Goal: Transaction & Acquisition: Purchase product/service

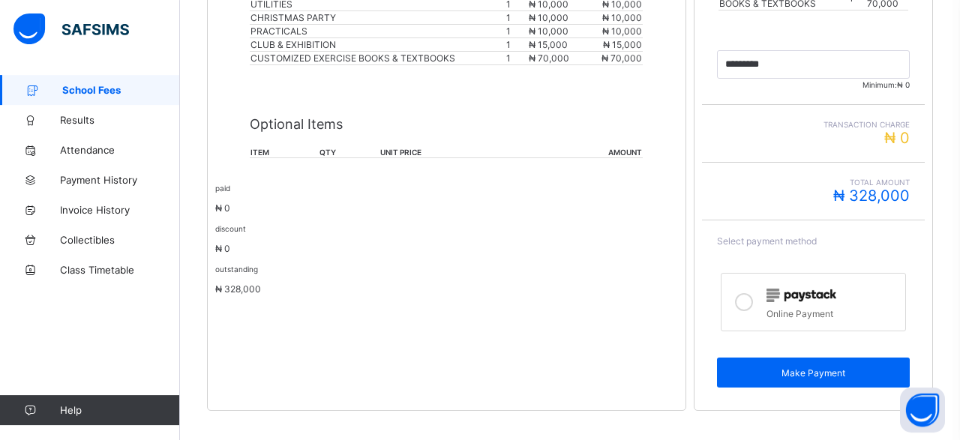
scroll to position [516, 0]
click at [742, 292] on icon at bounding box center [744, 301] width 18 height 18
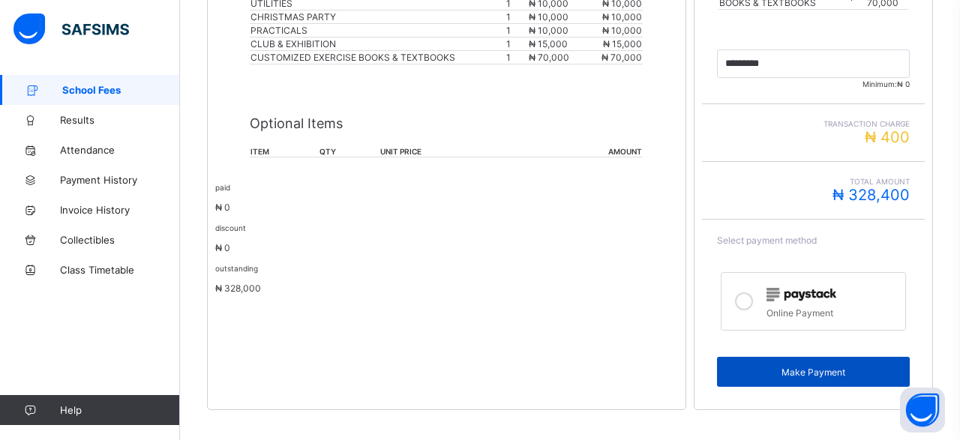
click at [799, 367] on span "Make Payment" at bounding box center [813, 372] width 170 height 11
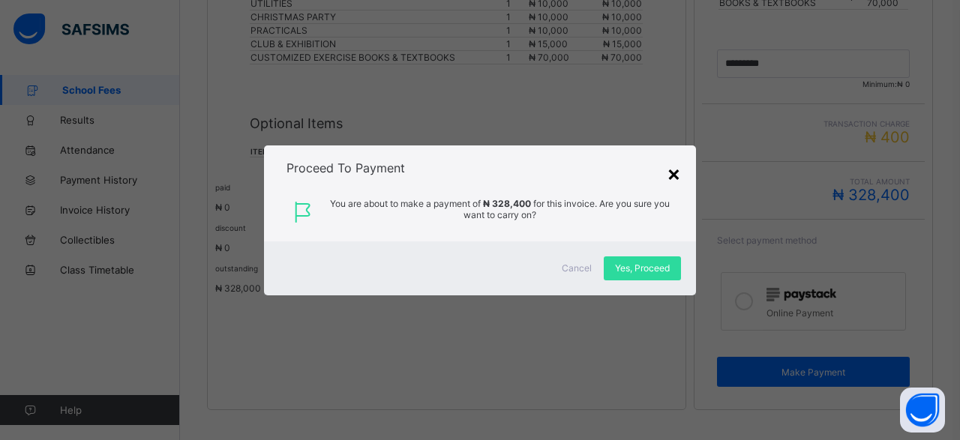
click at [674, 170] on div "×" at bounding box center [674, 172] width 14 height 25
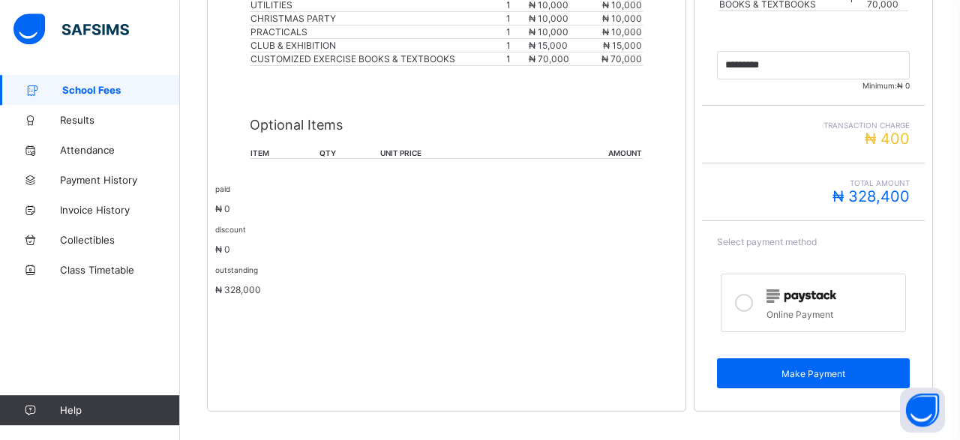
scroll to position [515, 0]
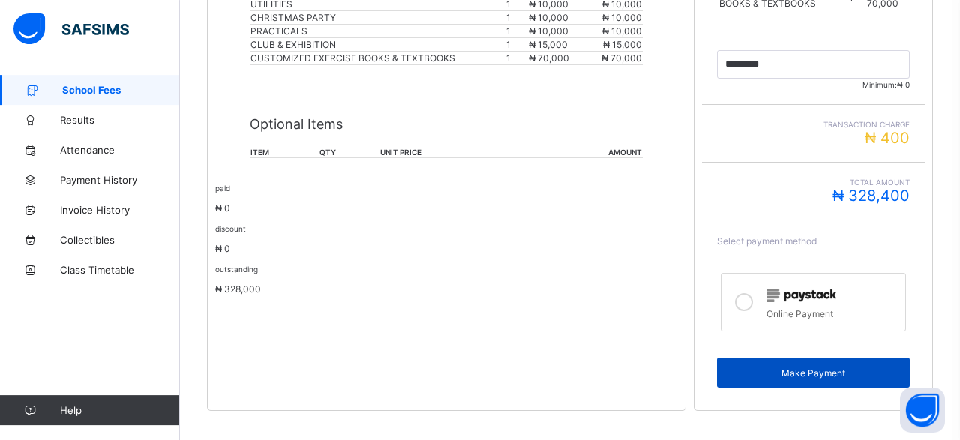
click at [778, 367] on span "Make Payment" at bounding box center [813, 372] width 170 height 11
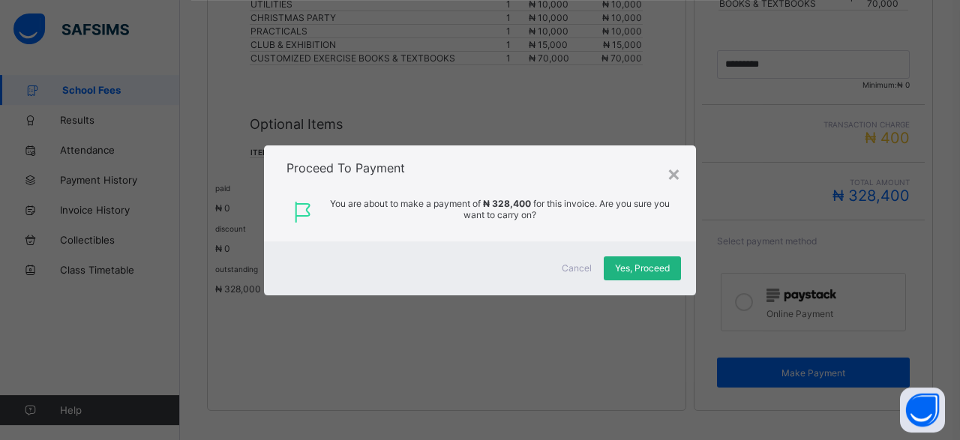
click at [637, 269] on span "Yes, Proceed" at bounding box center [642, 267] width 55 height 11
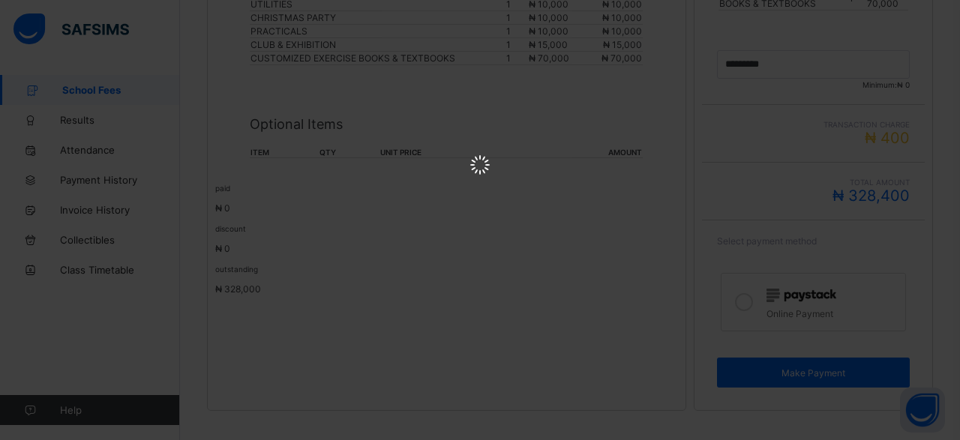
scroll to position [0, 0]
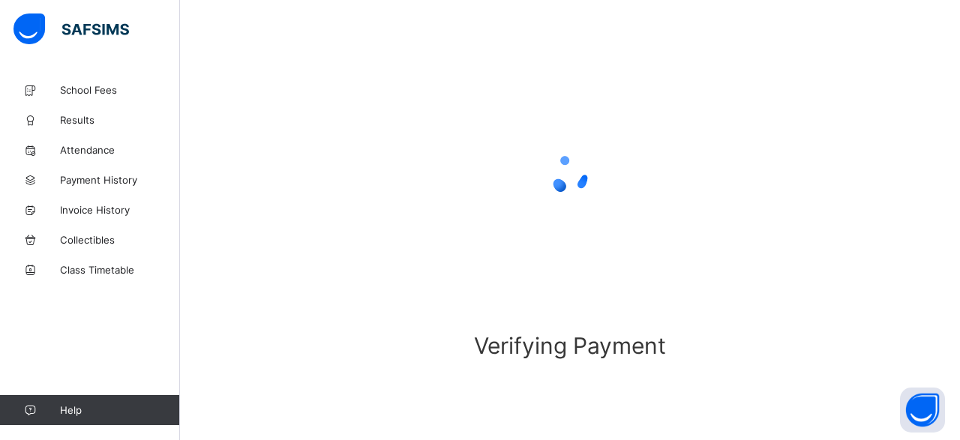
scroll to position [123, 0]
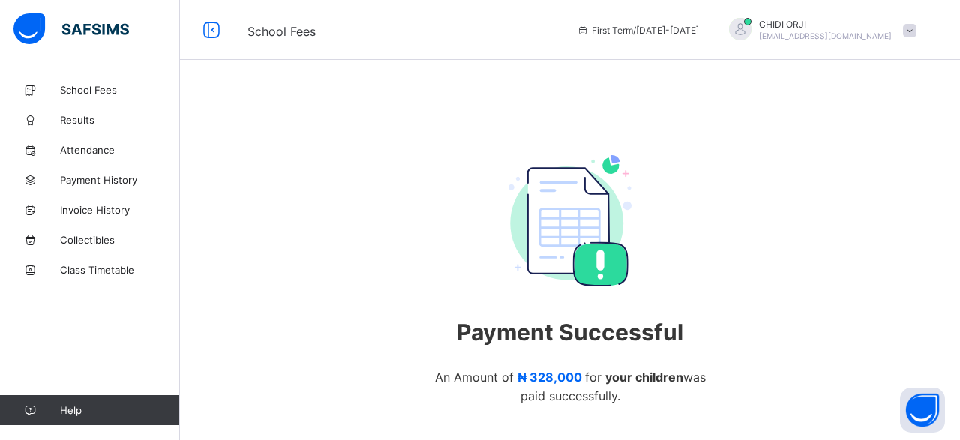
click at [909, 26] on span at bounding box center [909, 30] width 13 height 13
click at [754, 95] on div "Payment Successful An Amount of ₦ 328,000 for your children was paid successful…" at bounding box center [570, 315] width 780 height 480
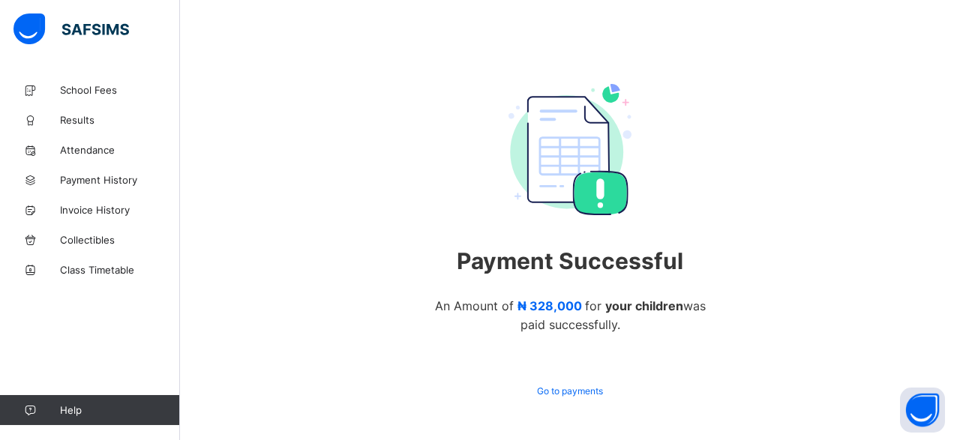
scroll to position [115, 0]
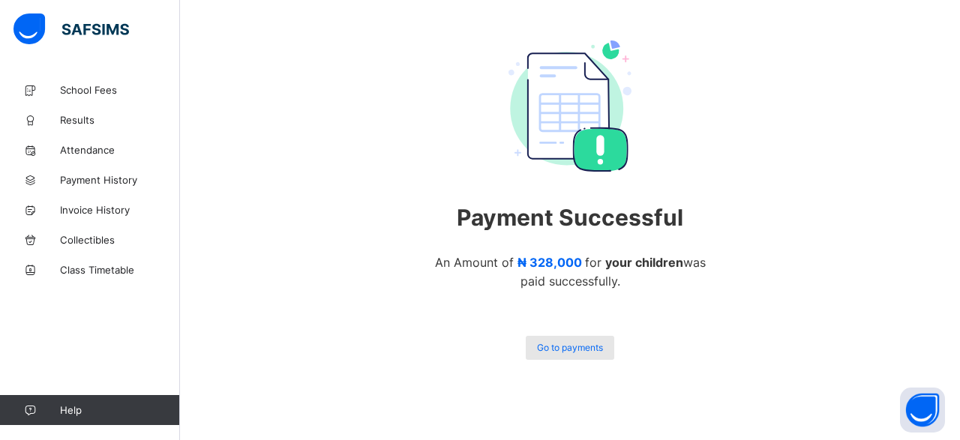
click at [580, 349] on span "Go to payments" at bounding box center [570, 347] width 66 height 11
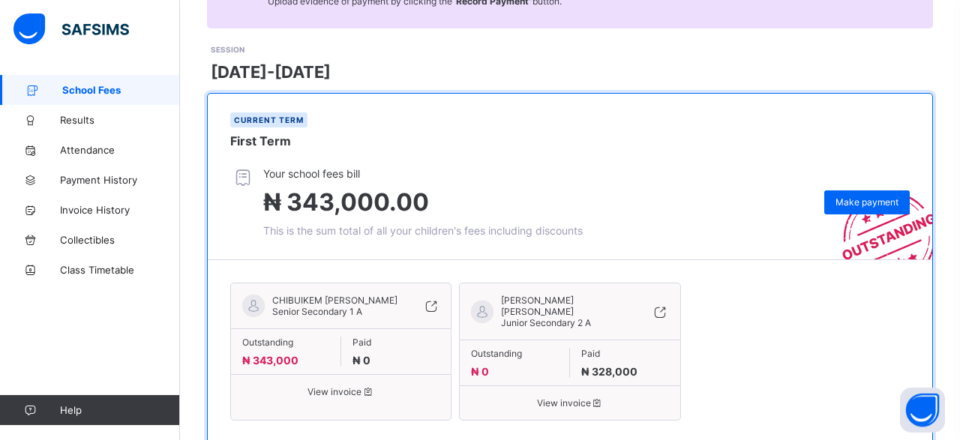
scroll to position [210, 0]
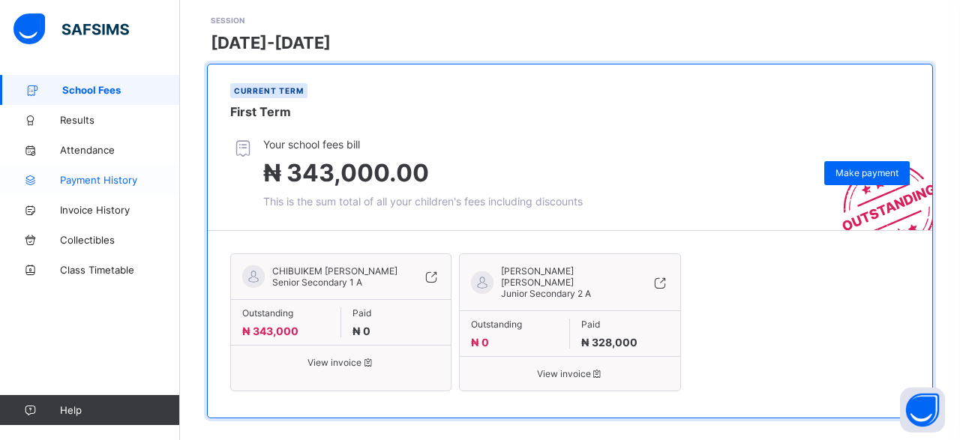
click at [124, 181] on span "Payment History" at bounding box center [120, 180] width 120 height 12
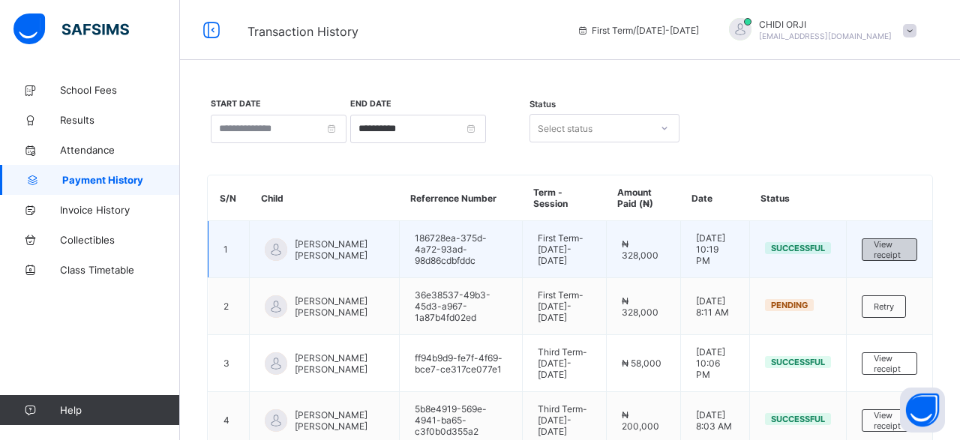
click at [905, 260] on span "View receipt" at bounding box center [889, 249] width 31 height 21
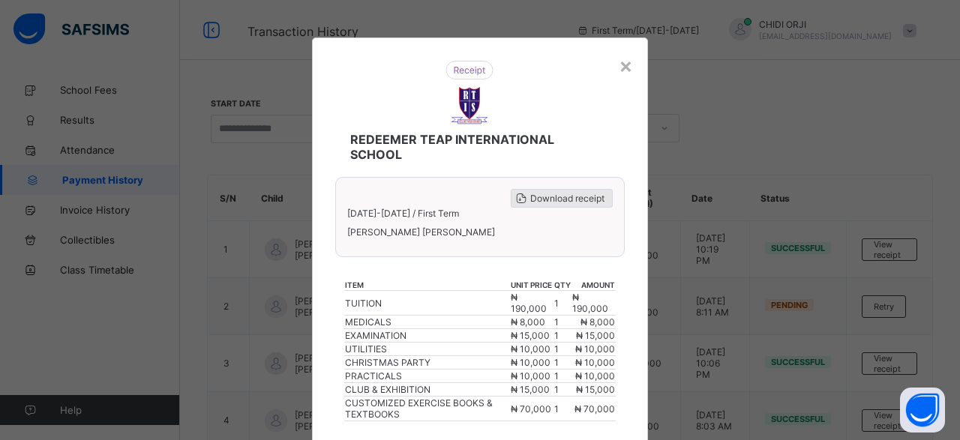
click at [544, 196] on span "Download receipt" at bounding box center [567, 198] width 74 height 11
